Goal: Find contact information: Find contact information

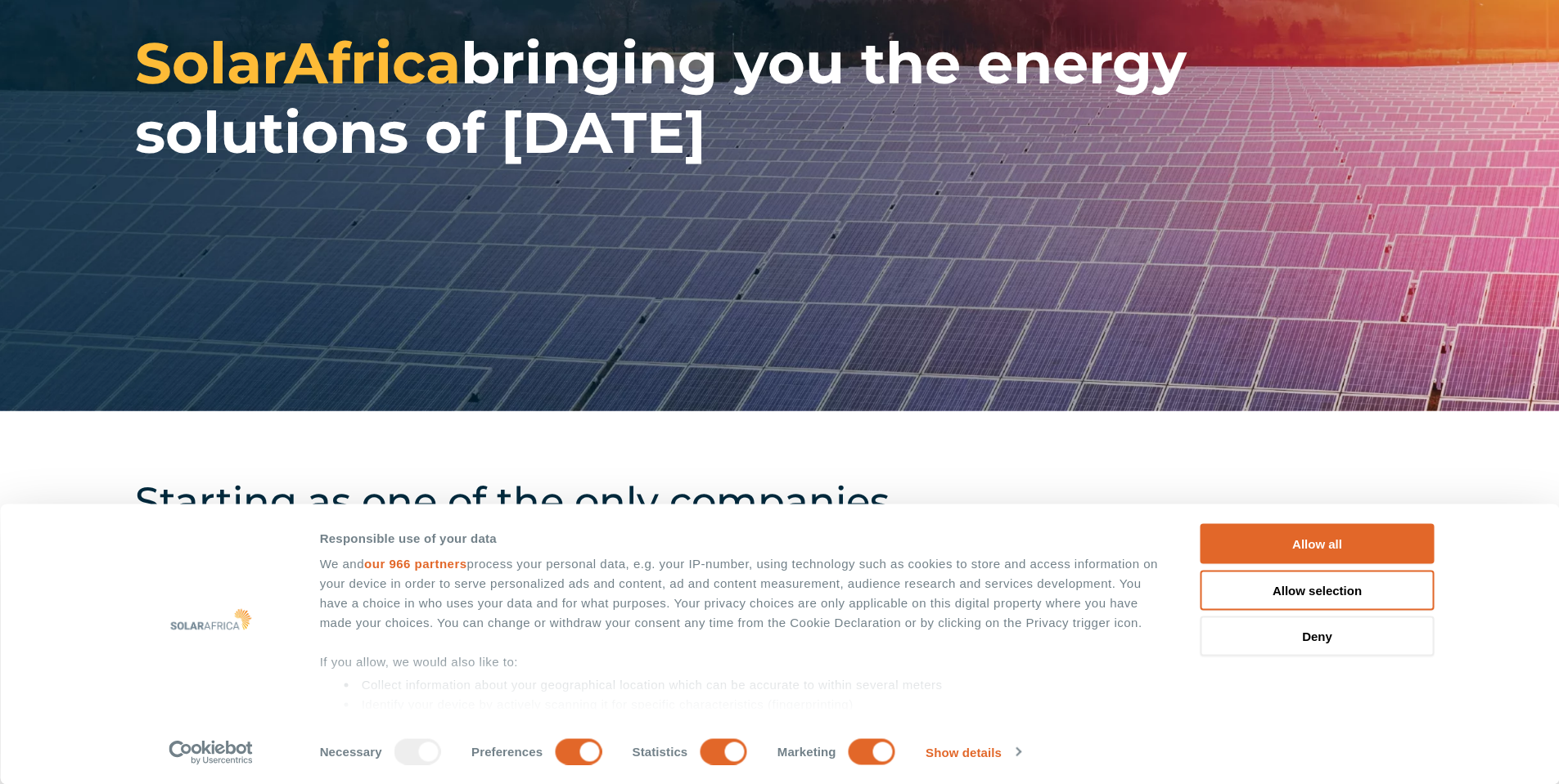
scroll to position [245, 0]
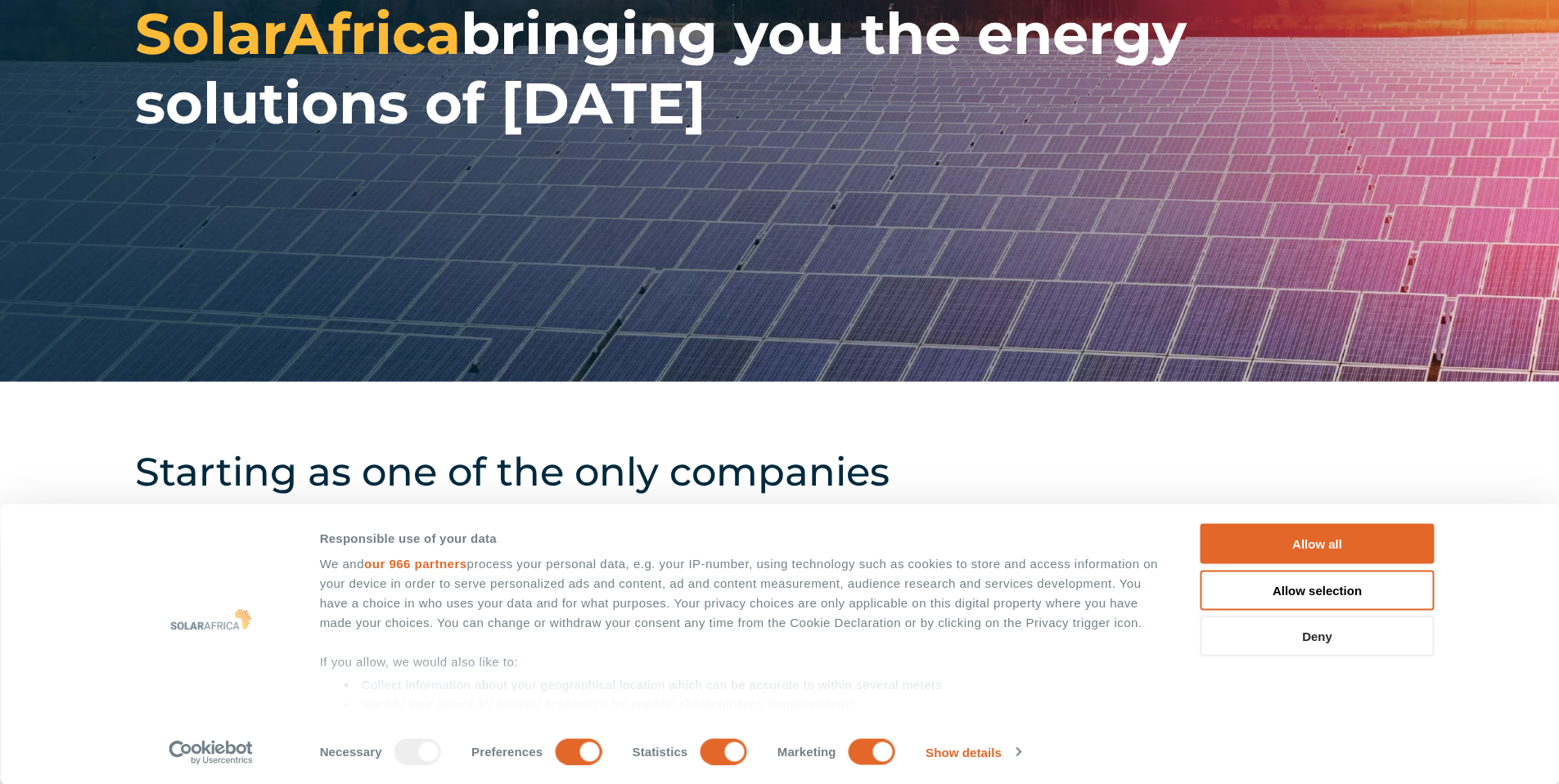
click at [1273, 630] on button "Deny" at bounding box center [1317, 636] width 234 height 40
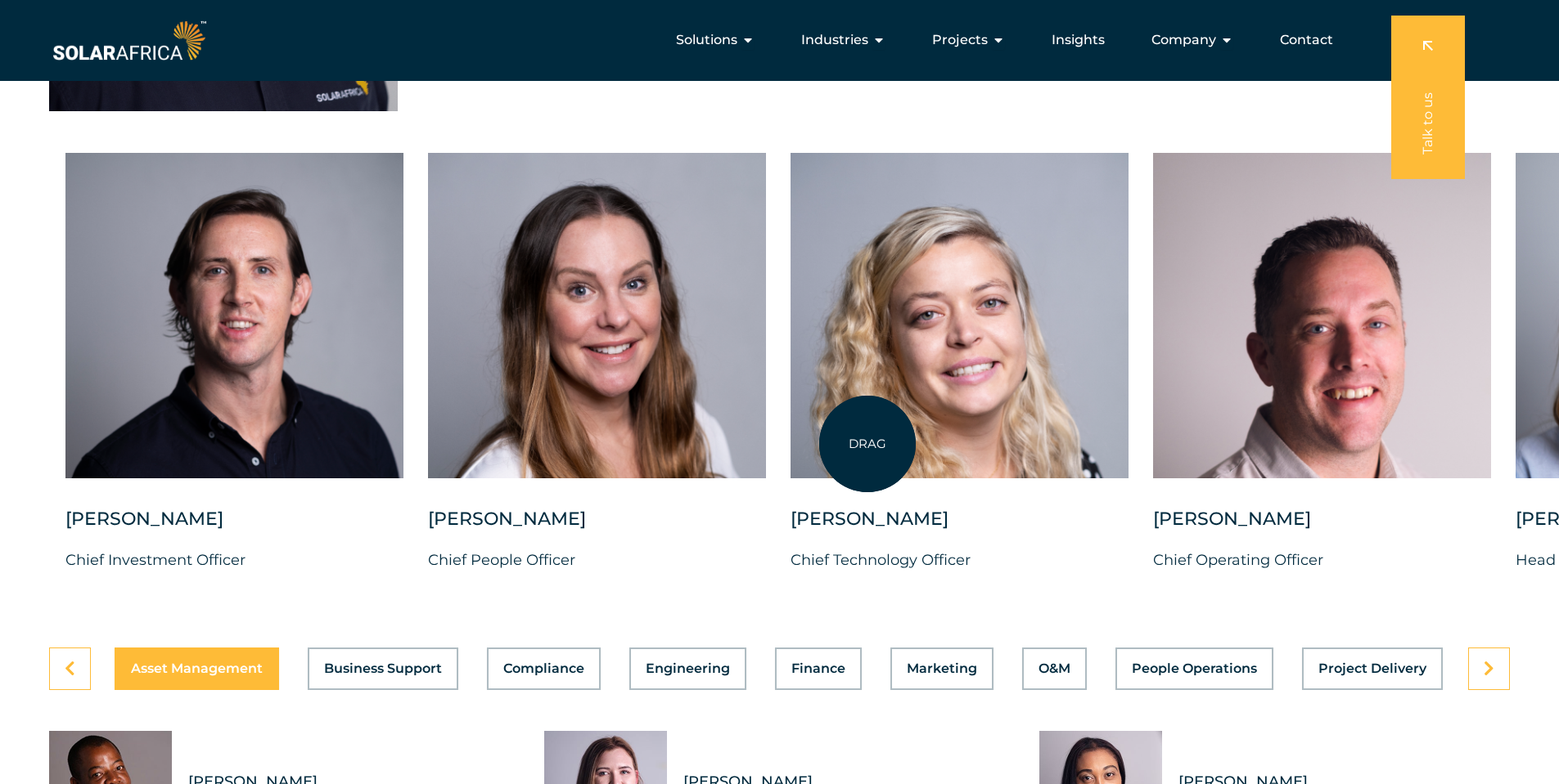
scroll to position [4089, 0]
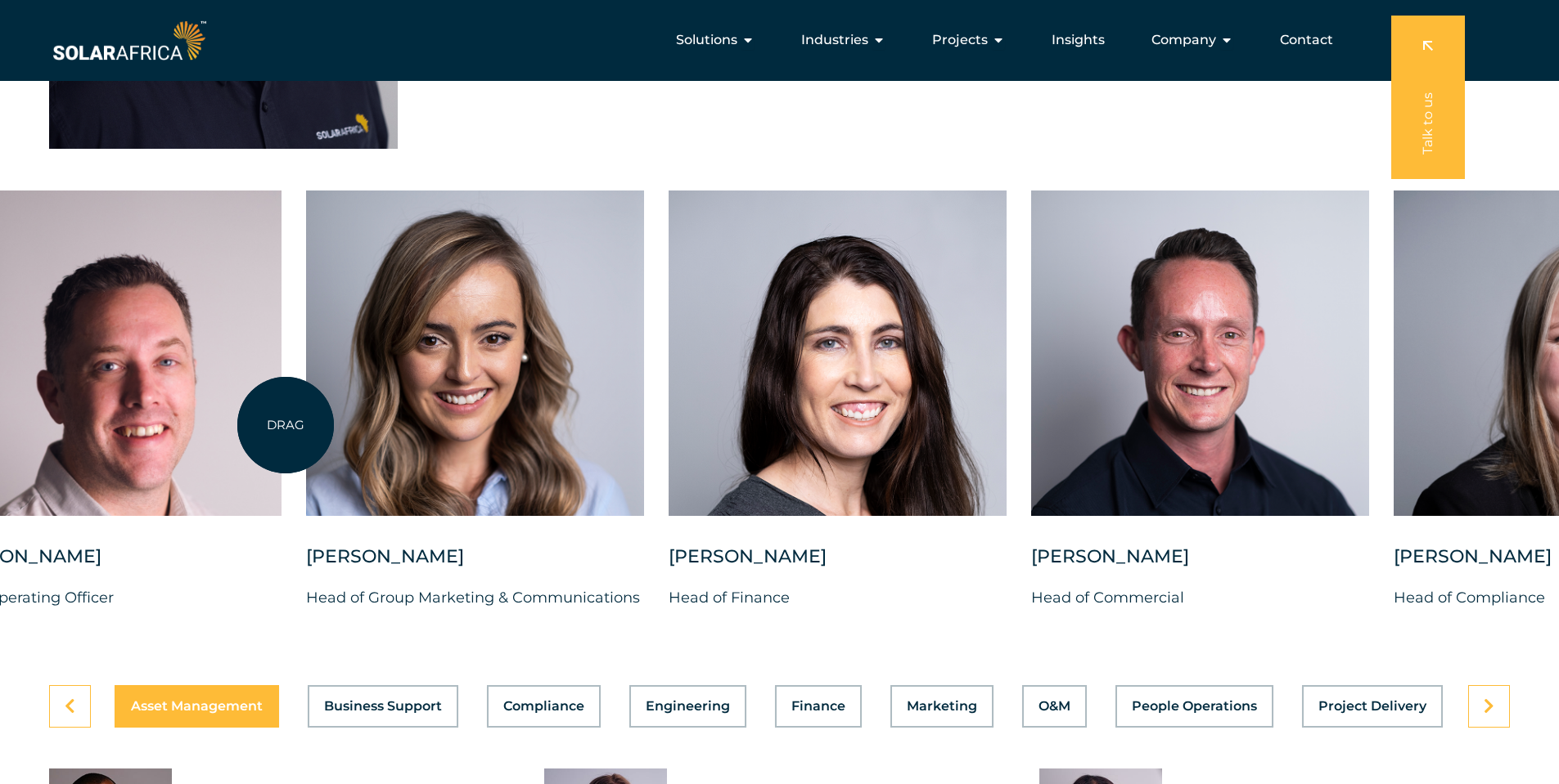
drag, startPoint x: 1427, startPoint y: 435, endPoint x: 283, endPoint y: 426, distance: 1144.0
click at [283, 426] on div "[PERSON_NAME] Chief Investment Officer [PERSON_NAME] Chief People Officer [PERS…" at bounding box center [306, 413] width 3031 height 446
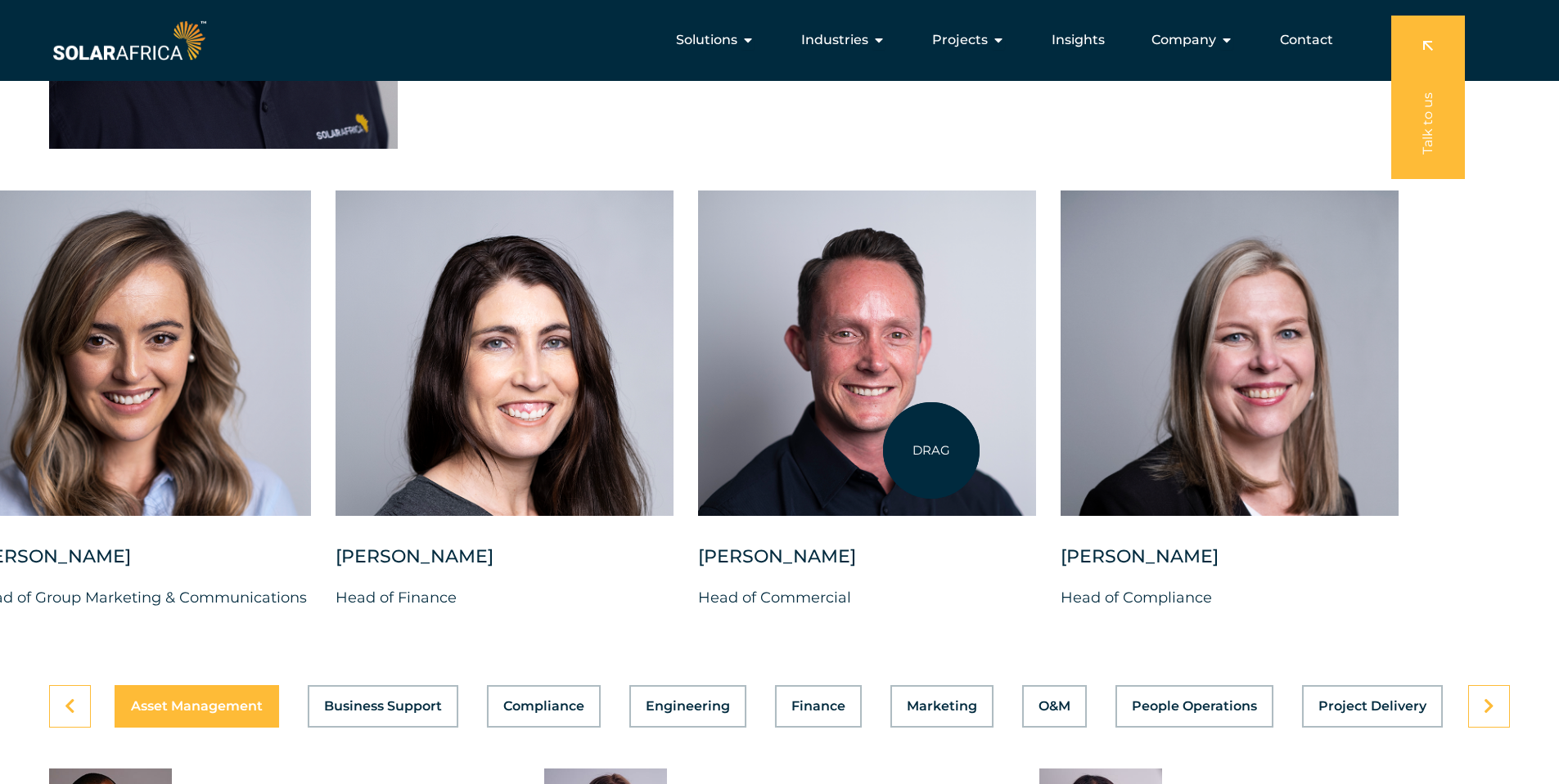
drag, startPoint x: 1071, startPoint y: 455, endPoint x: 534, endPoint y: 428, distance: 537.7
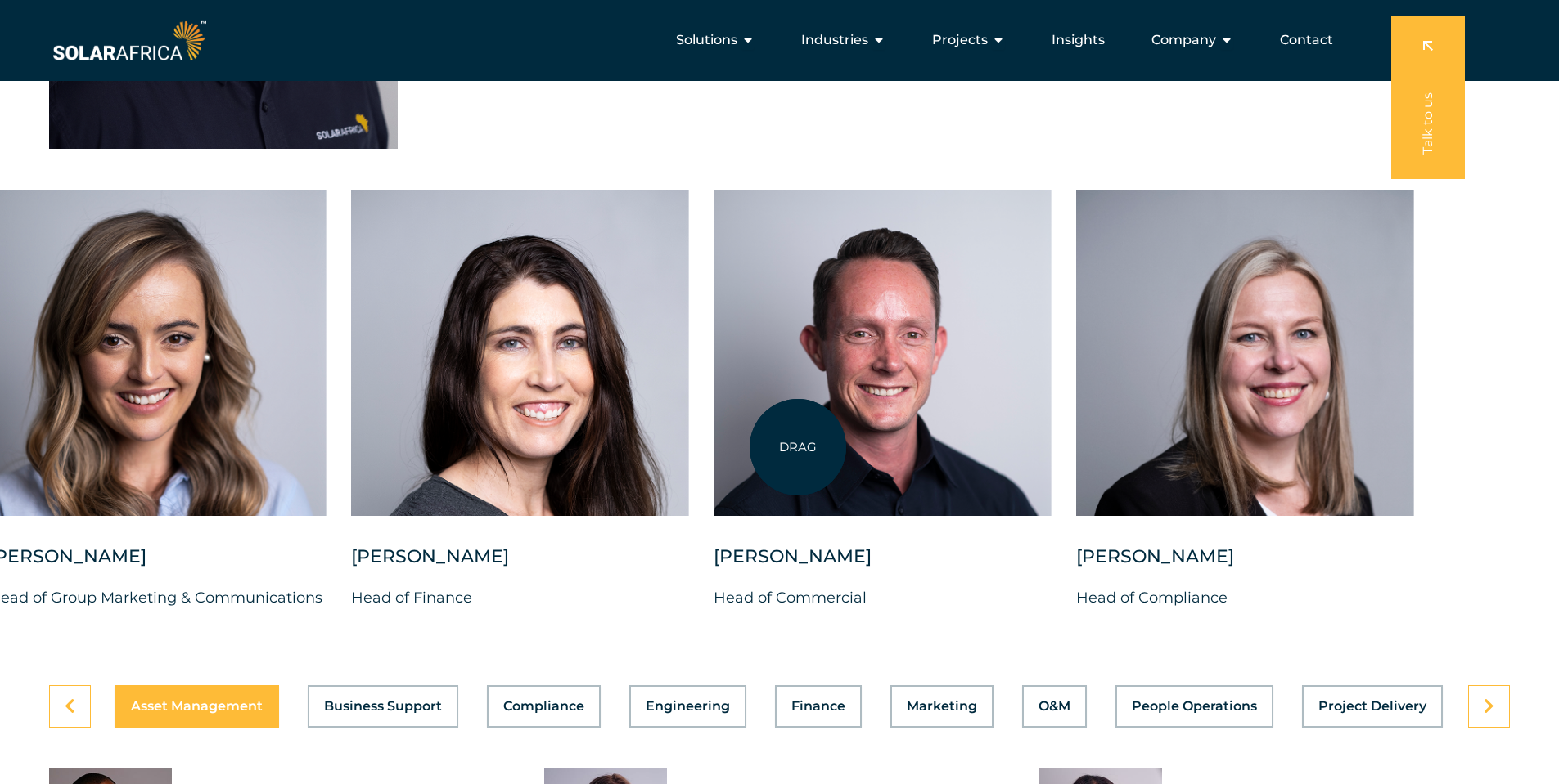
drag, startPoint x: 1183, startPoint y: 412, endPoint x: 1570, endPoint y: 500, distance: 396.9
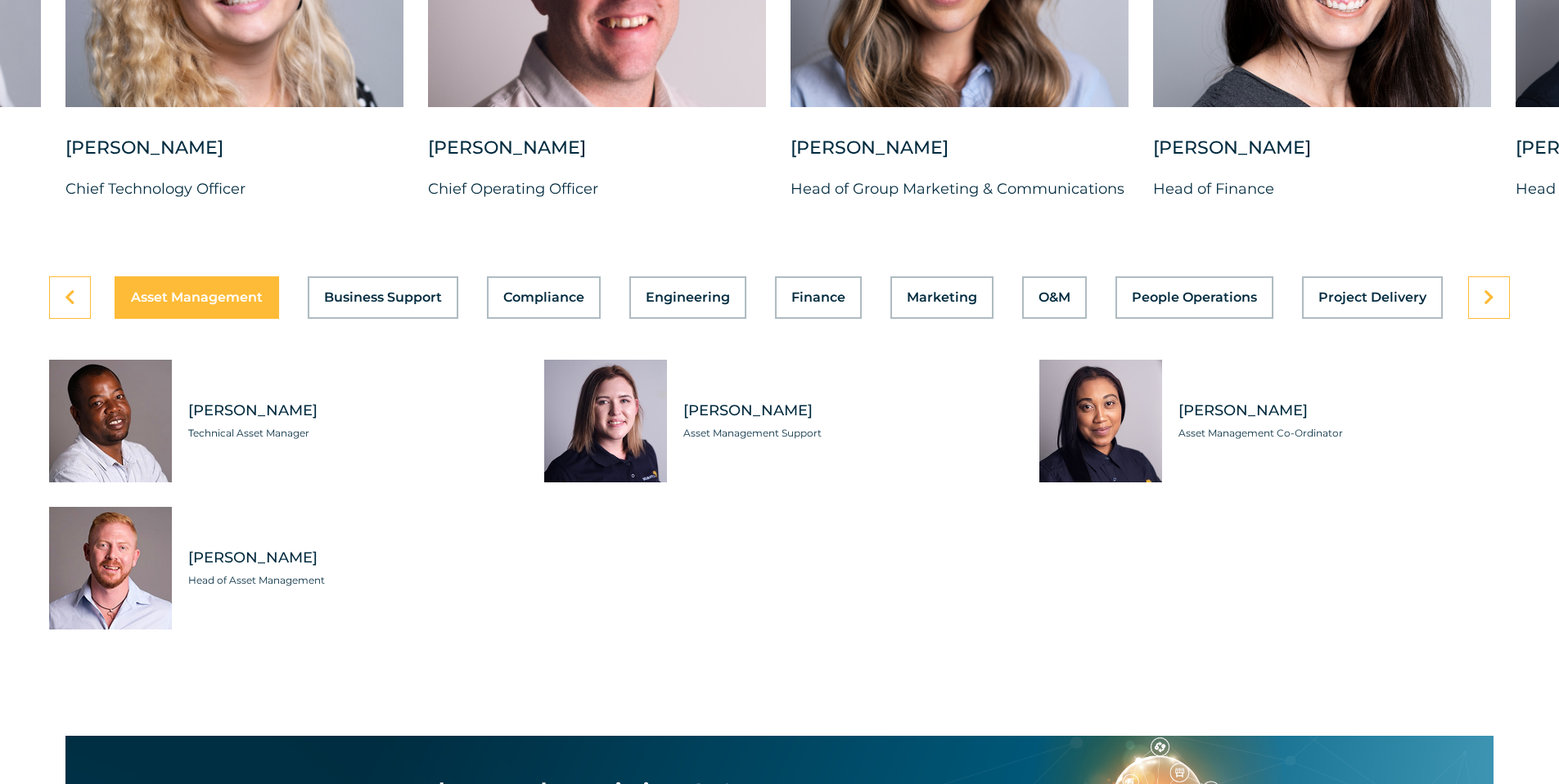
scroll to position [4579, 0]
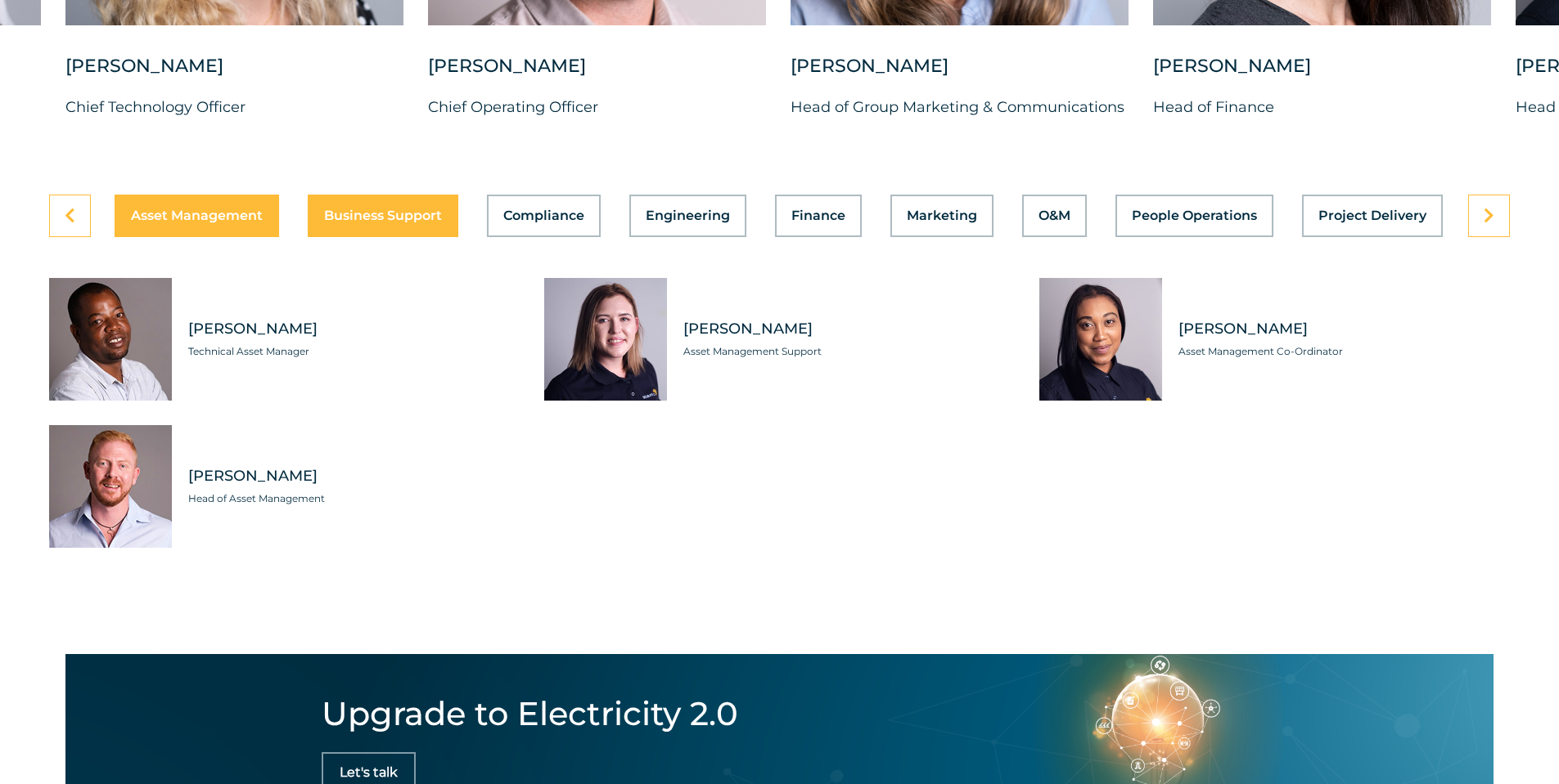
click at [372, 210] on span "Business Support" at bounding box center [383, 216] width 118 height 13
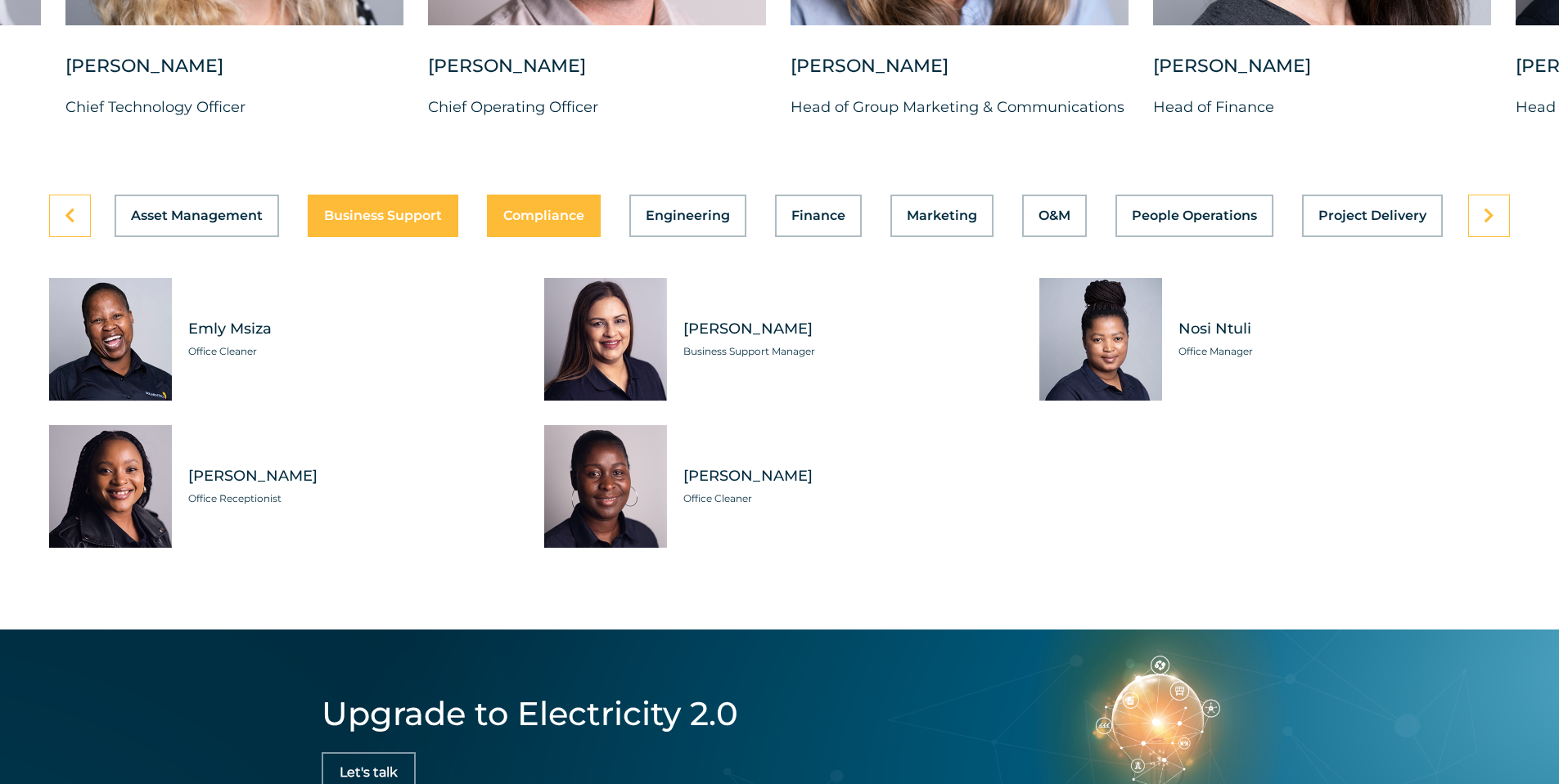
click at [512, 210] on span "Compliance" at bounding box center [543, 216] width 81 height 13
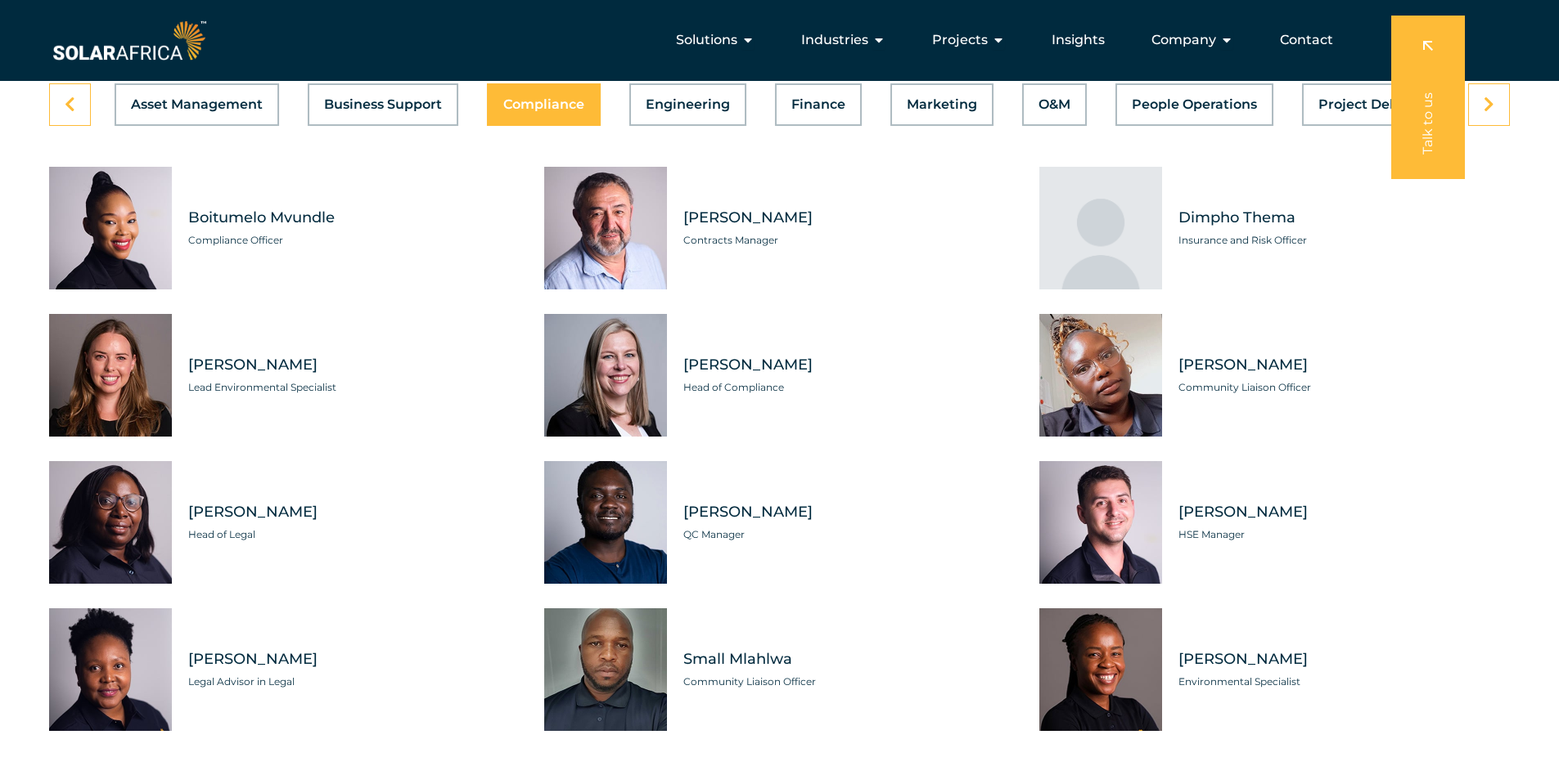
scroll to position [4660, 0]
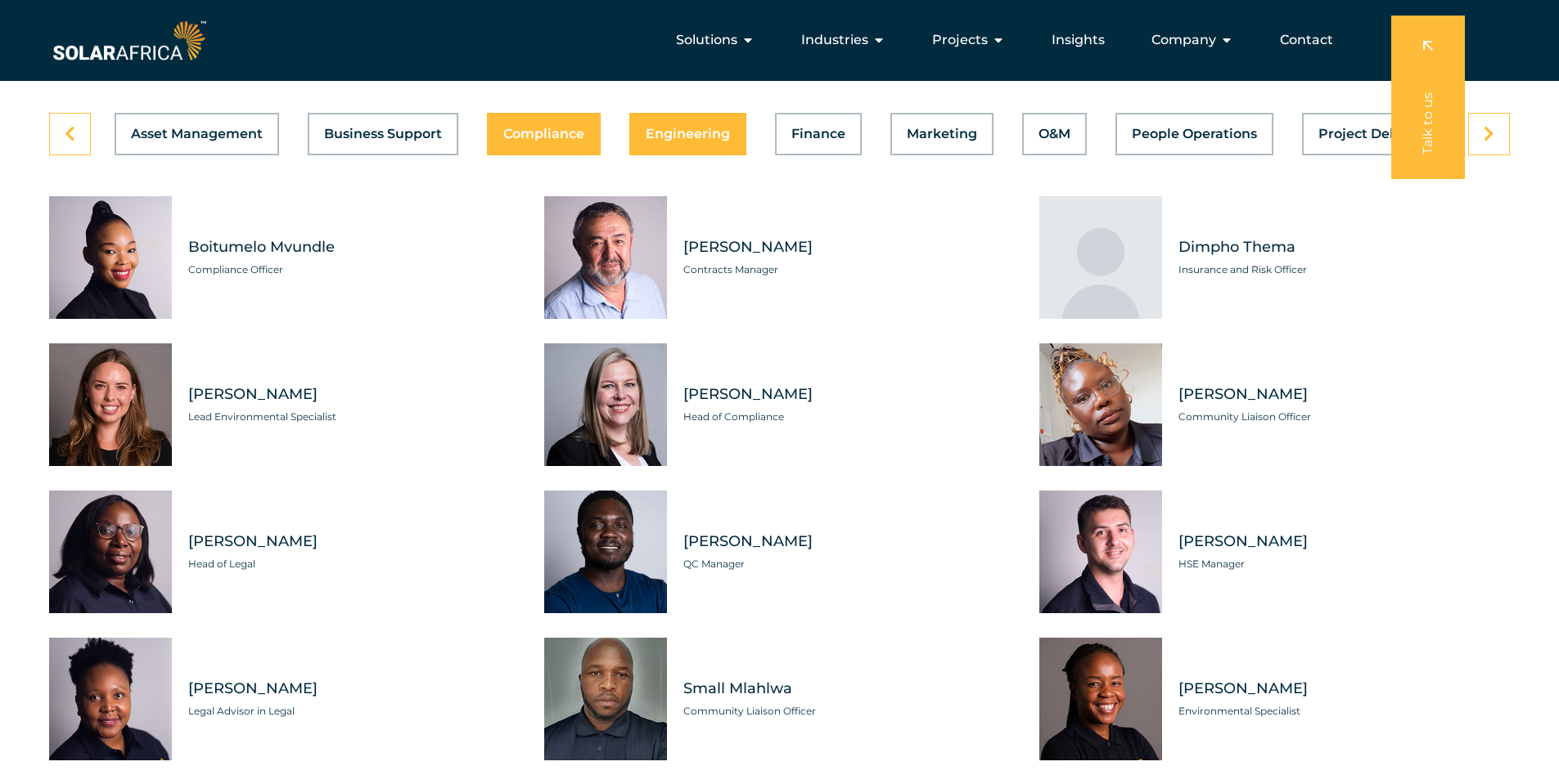
click at [694, 113] on button "Engineering" at bounding box center [687, 133] width 117 height 43
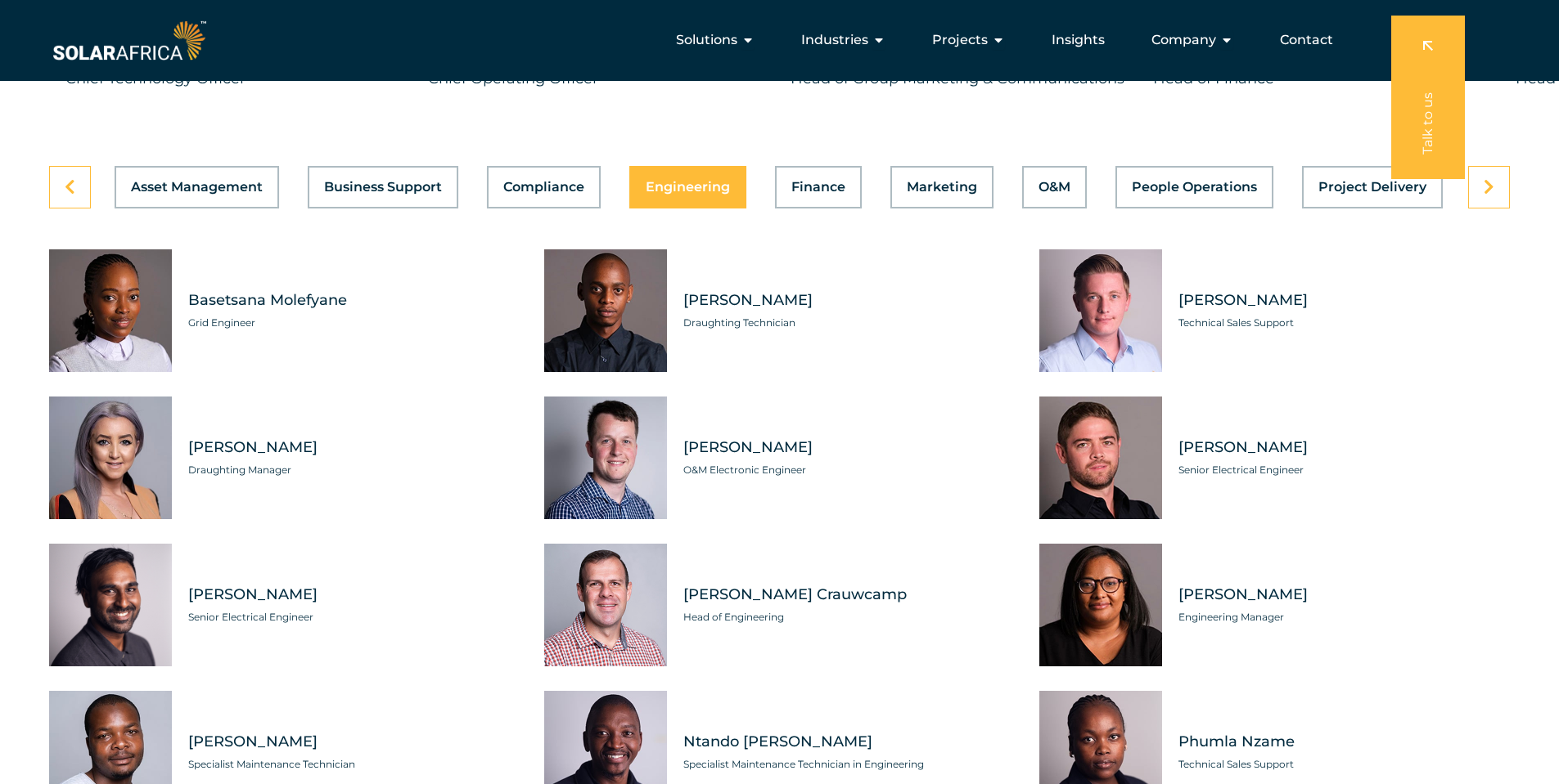
scroll to position [4497, 0]
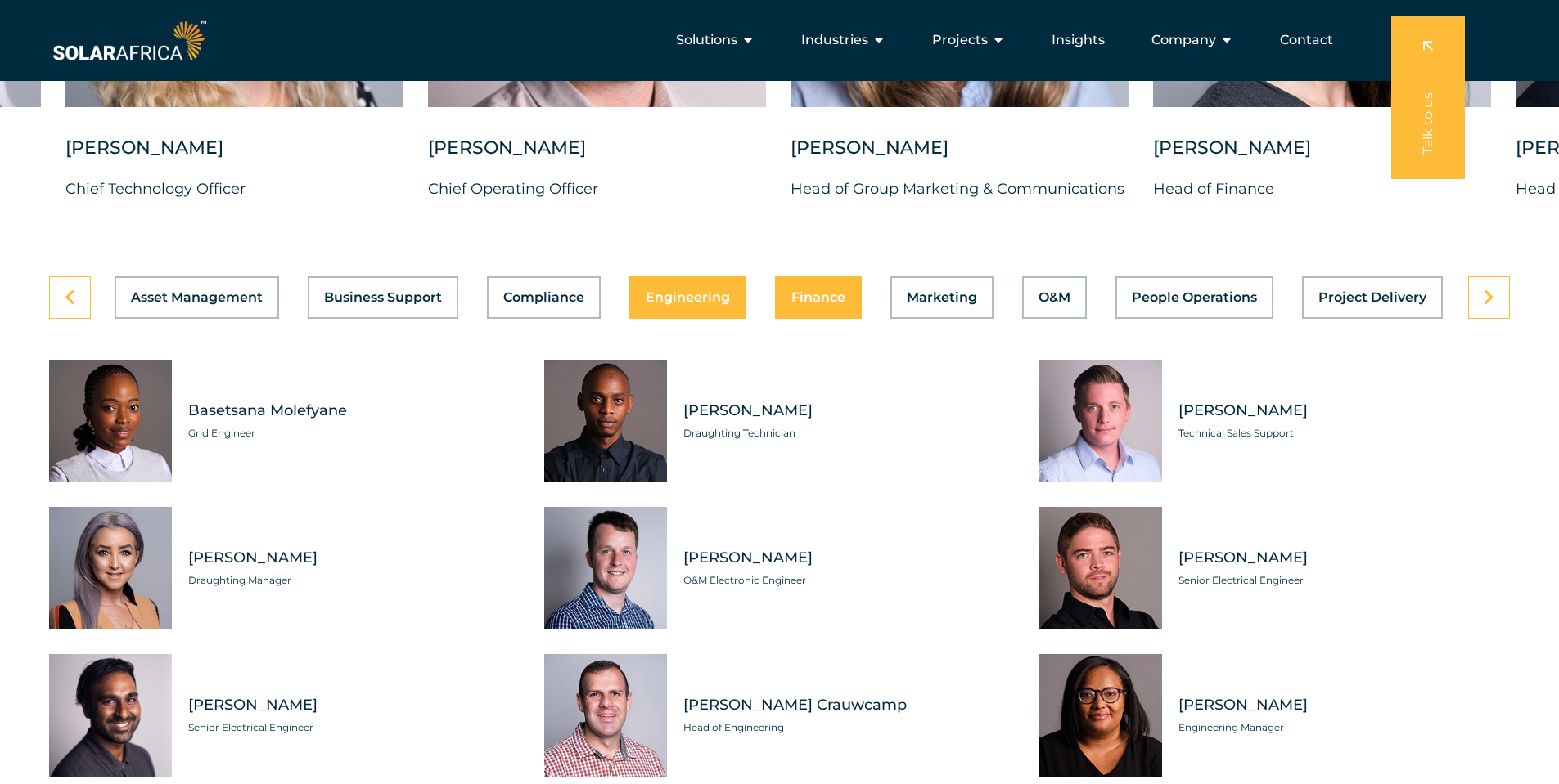
click at [793, 291] on span "Finance" at bounding box center [817, 298] width 54 height 13
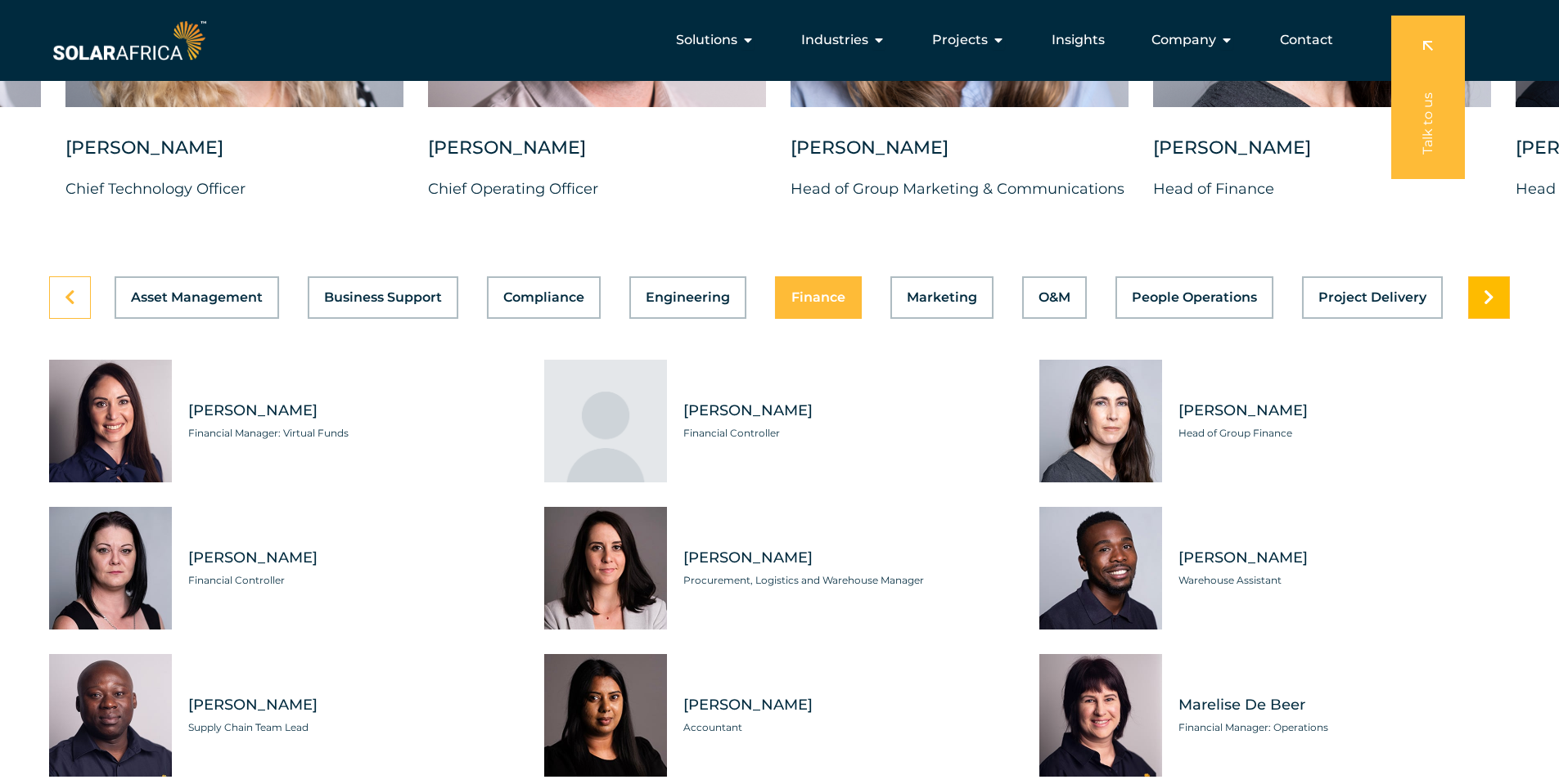
click at [1505, 278] on link at bounding box center [1489, 298] width 42 height 43
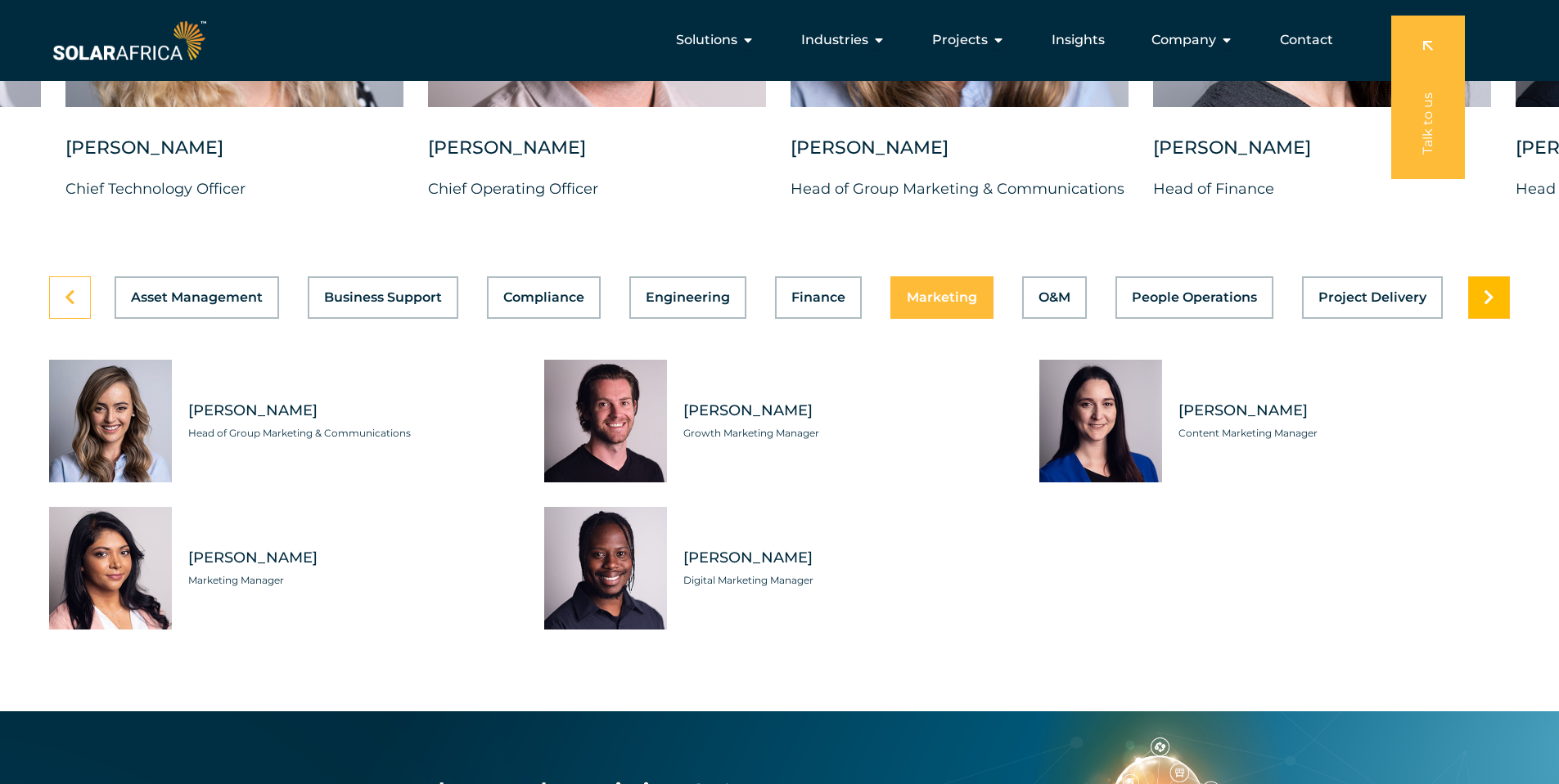
scroll to position [0, 348]
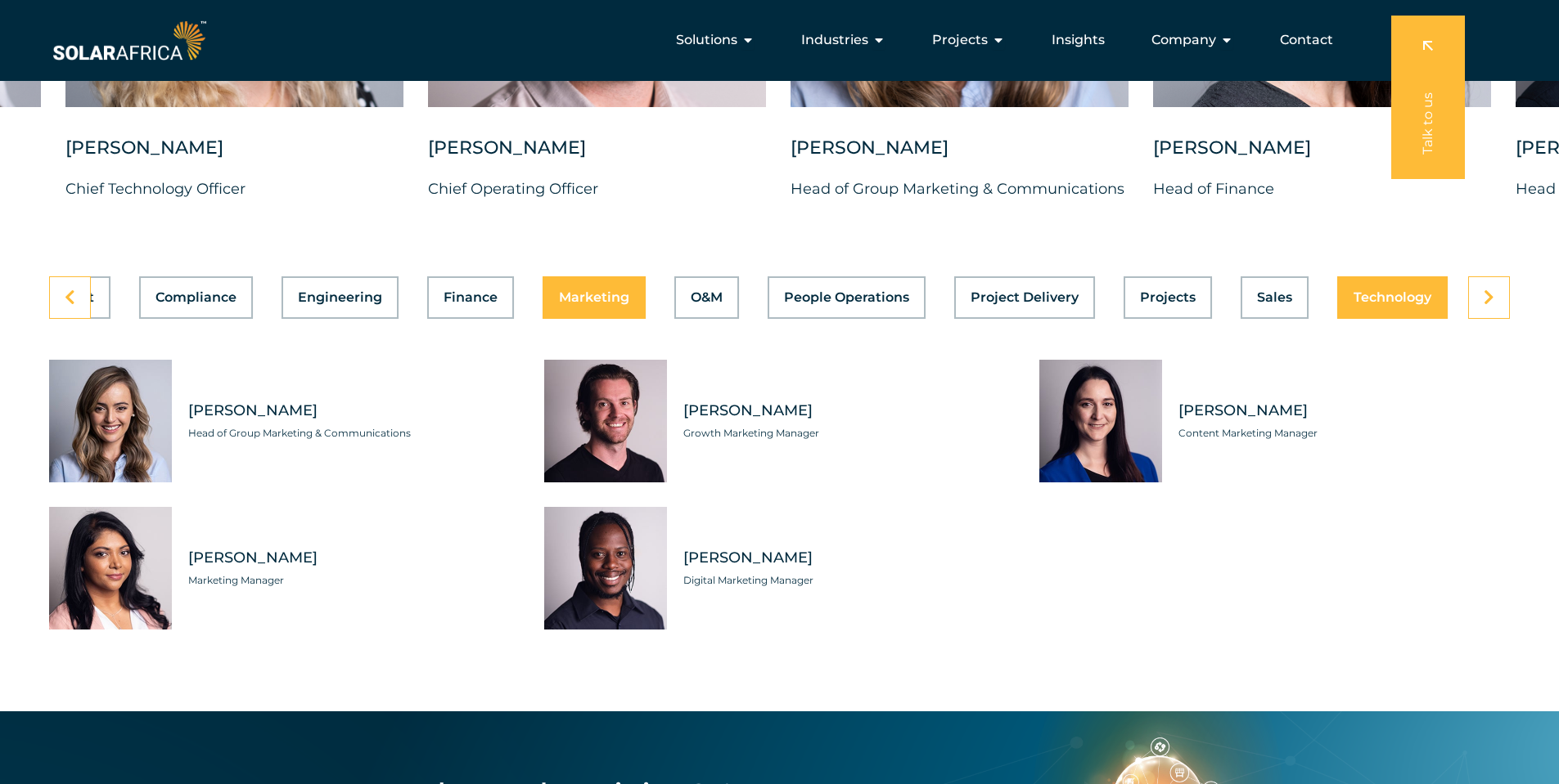
click at [1369, 277] on button "Technology" at bounding box center [1392, 298] width 111 height 43
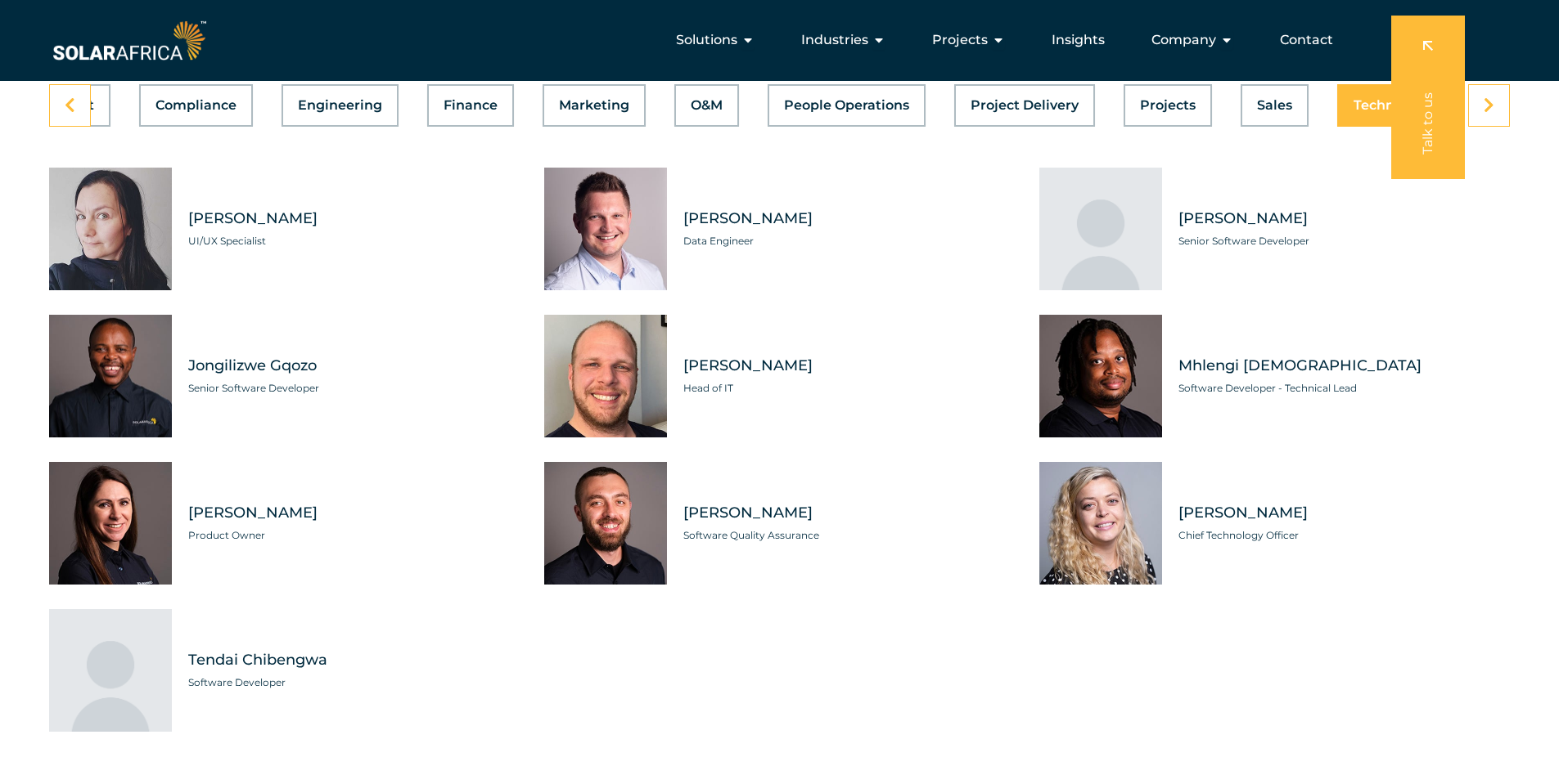
scroll to position [4660, 0]
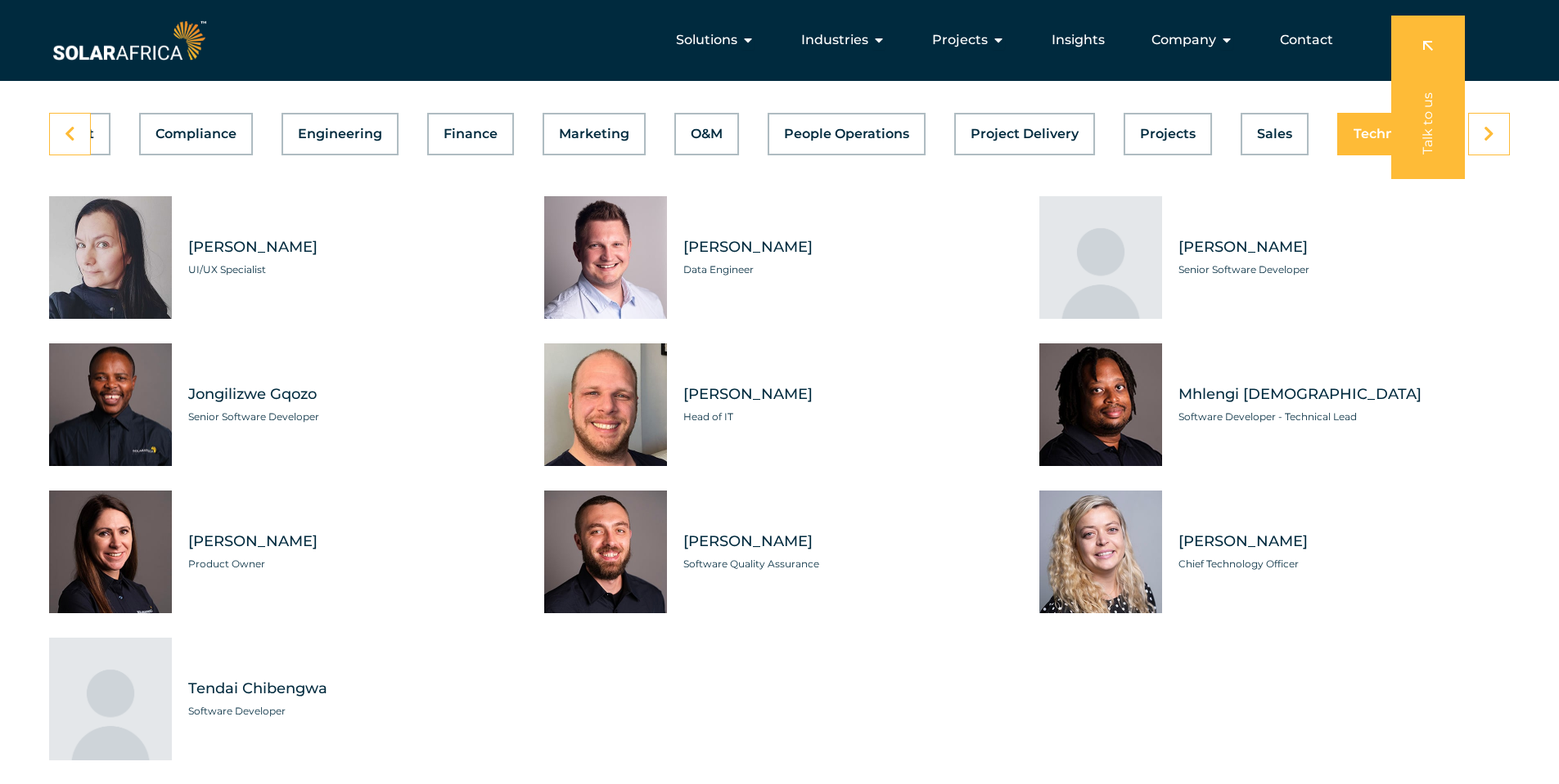
drag, startPoint x: 746, startPoint y: 406, endPoint x: 678, endPoint y: 377, distance: 73.9
click at [684, 383] on div "[PERSON_NAME] Head of IT" at bounding box center [840, 404] width 348 height 122
click at [747, 393] on div "[PERSON_NAME] Head of IT" at bounding box center [840, 404] width 348 height 122
click at [606, 385] on div "Tabs. Open items with Enter or Space, close with Escape and navigate using the …" at bounding box center [605, 404] width 123 height 122
click at [778, 385] on span "[PERSON_NAME]" at bounding box center [848, 395] width 331 height 21
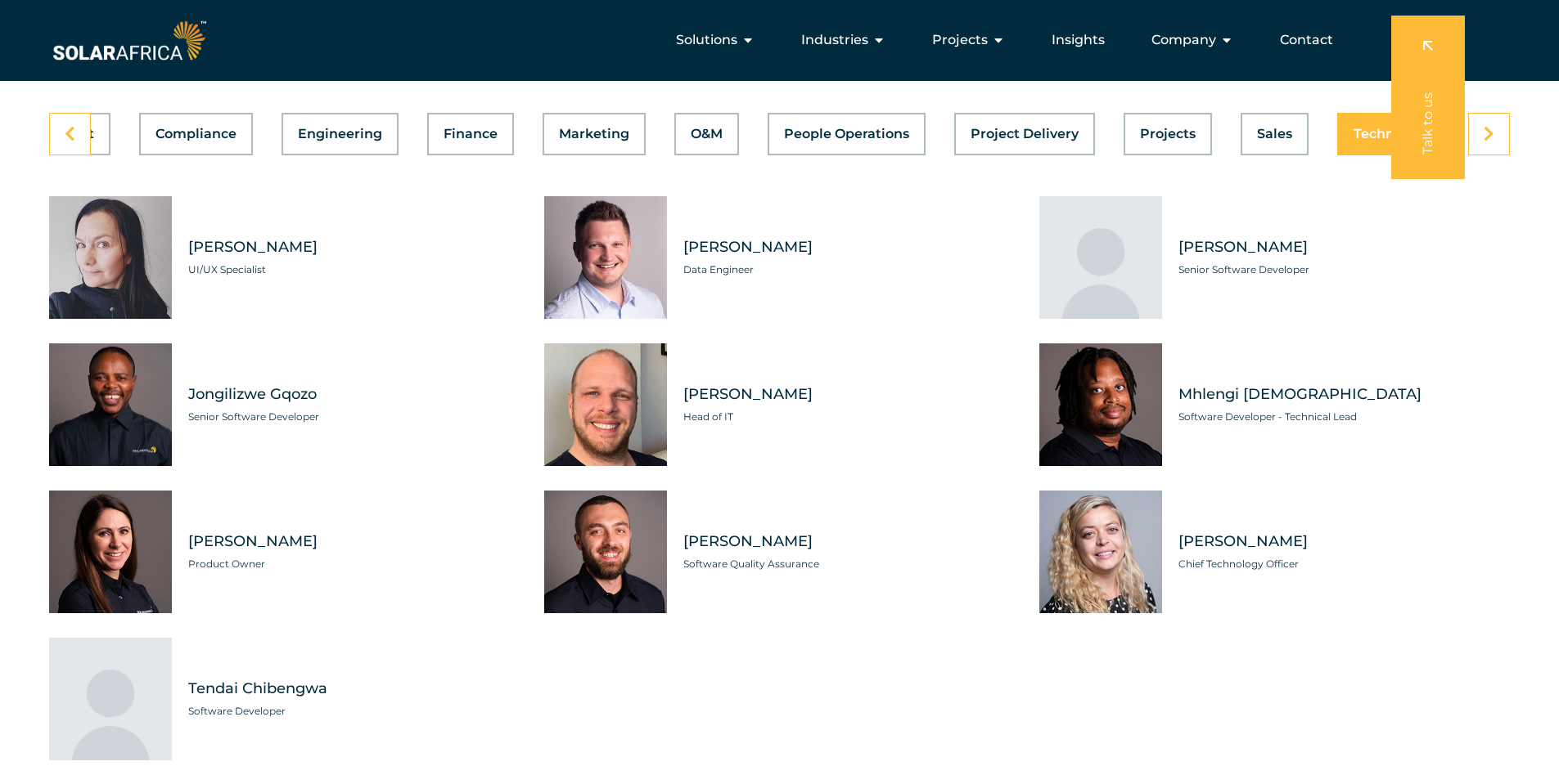
click at [778, 385] on span "[PERSON_NAME]" at bounding box center [848, 395] width 331 height 21
copy div "[PERSON_NAME]"
